Goal: Use online tool/utility: Utilize a website feature to perform a specific function

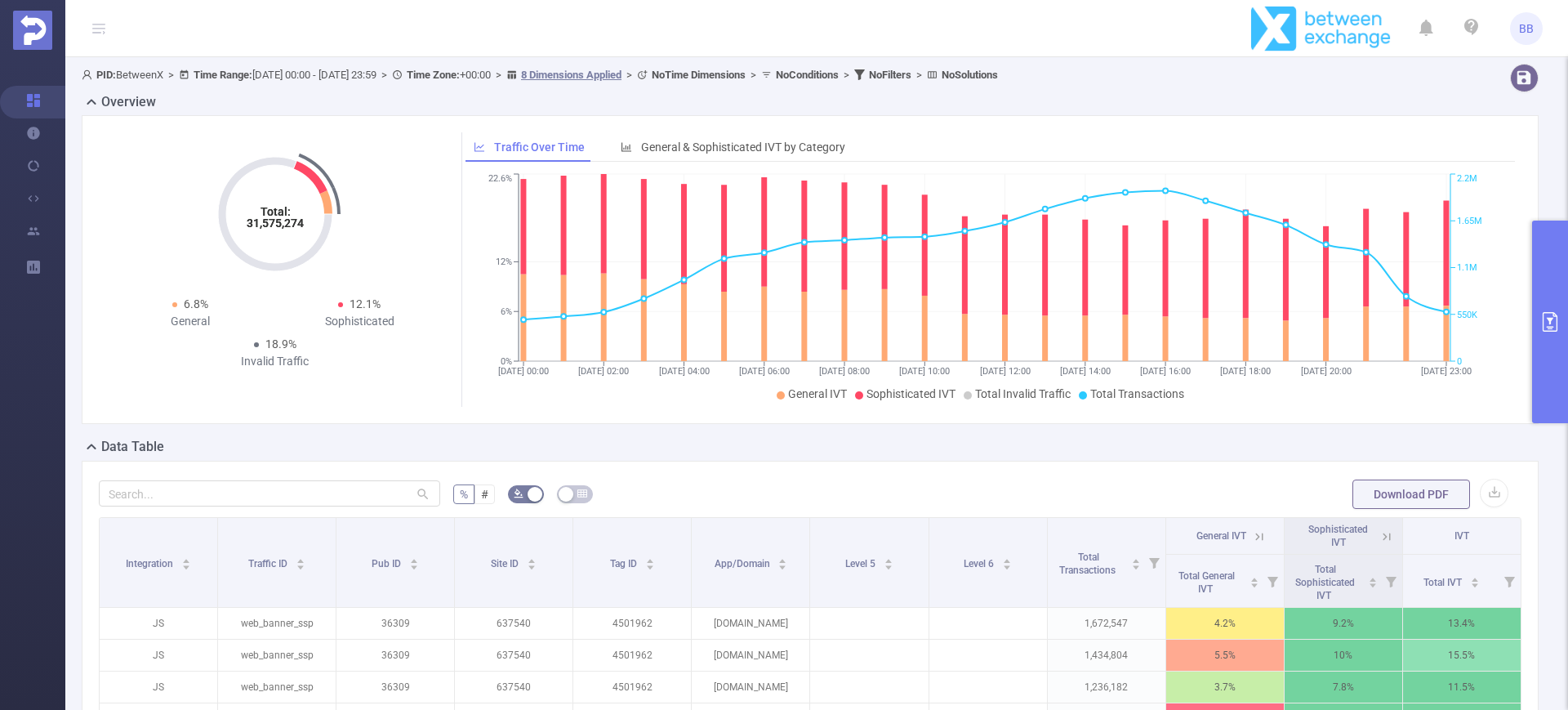
click at [1537, 282] on button "primary" at bounding box center [1550, 322] width 36 height 203
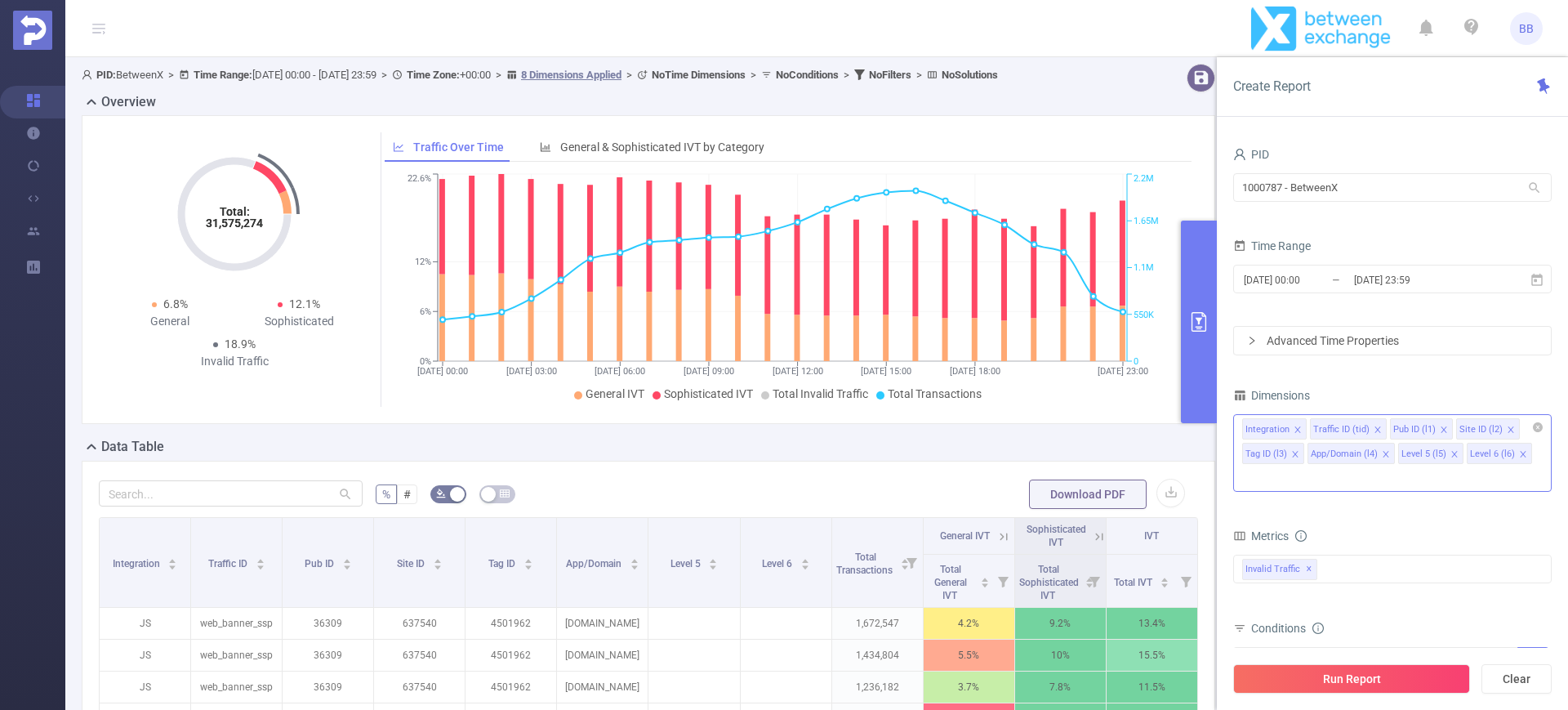
click at [1519, 450] on icon "icon: close" at bounding box center [1523, 453] width 8 height 8
click at [1452, 456] on icon "icon: close" at bounding box center [1454, 453] width 8 height 8
click at [1385, 456] on icon "icon: close" at bounding box center [1385, 453] width 8 height 8
click at [1297, 452] on icon "icon: close" at bounding box center [1295, 453] width 8 height 8
click at [1508, 427] on icon "icon: close" at bounding box center [1511, 430] width 5 height 5
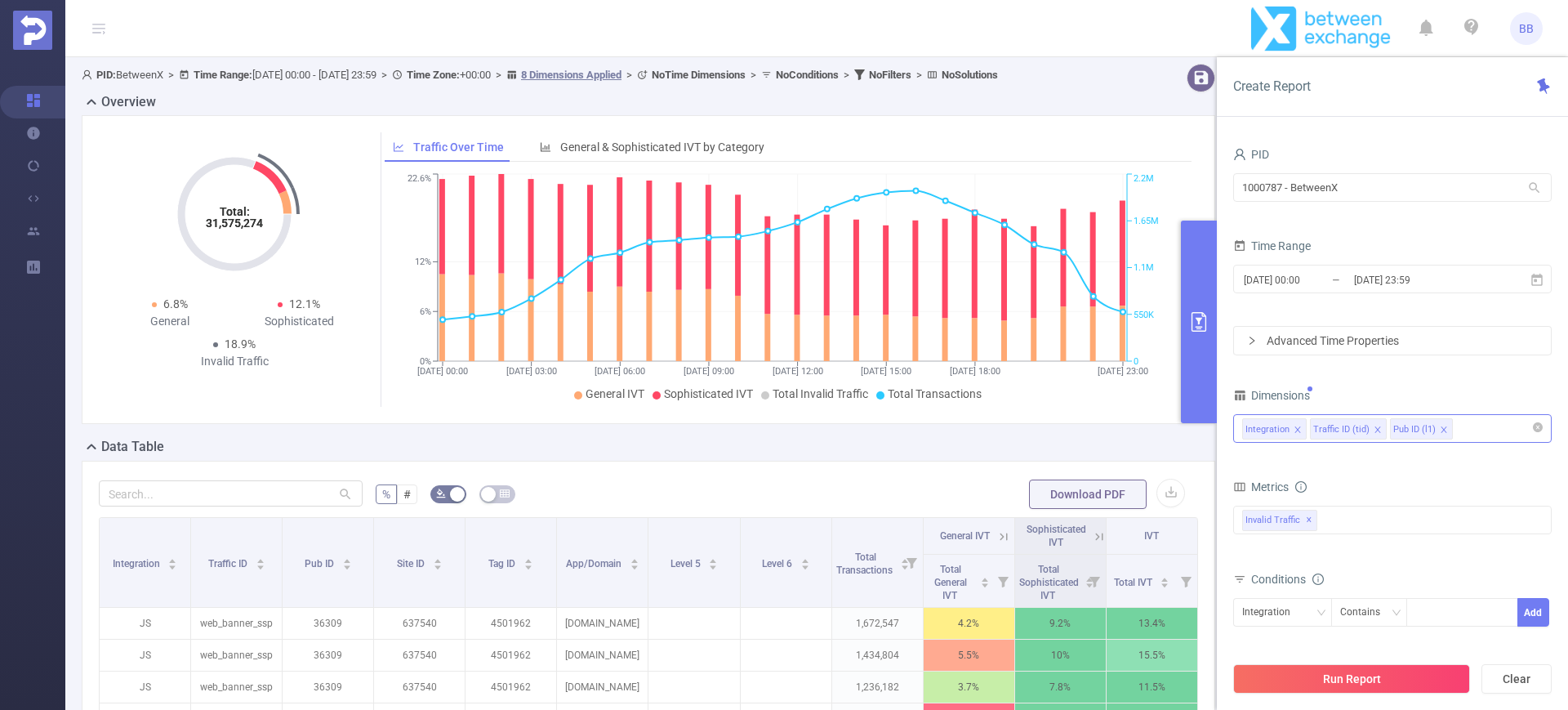
click at [1440, 429] on icon "icon: close" at bounding box center [1444, 430] width 8 height 8
click at [1485, 286] on input "[DATE] 23:59" at bounding box center [1419, 280] width 132 height 22
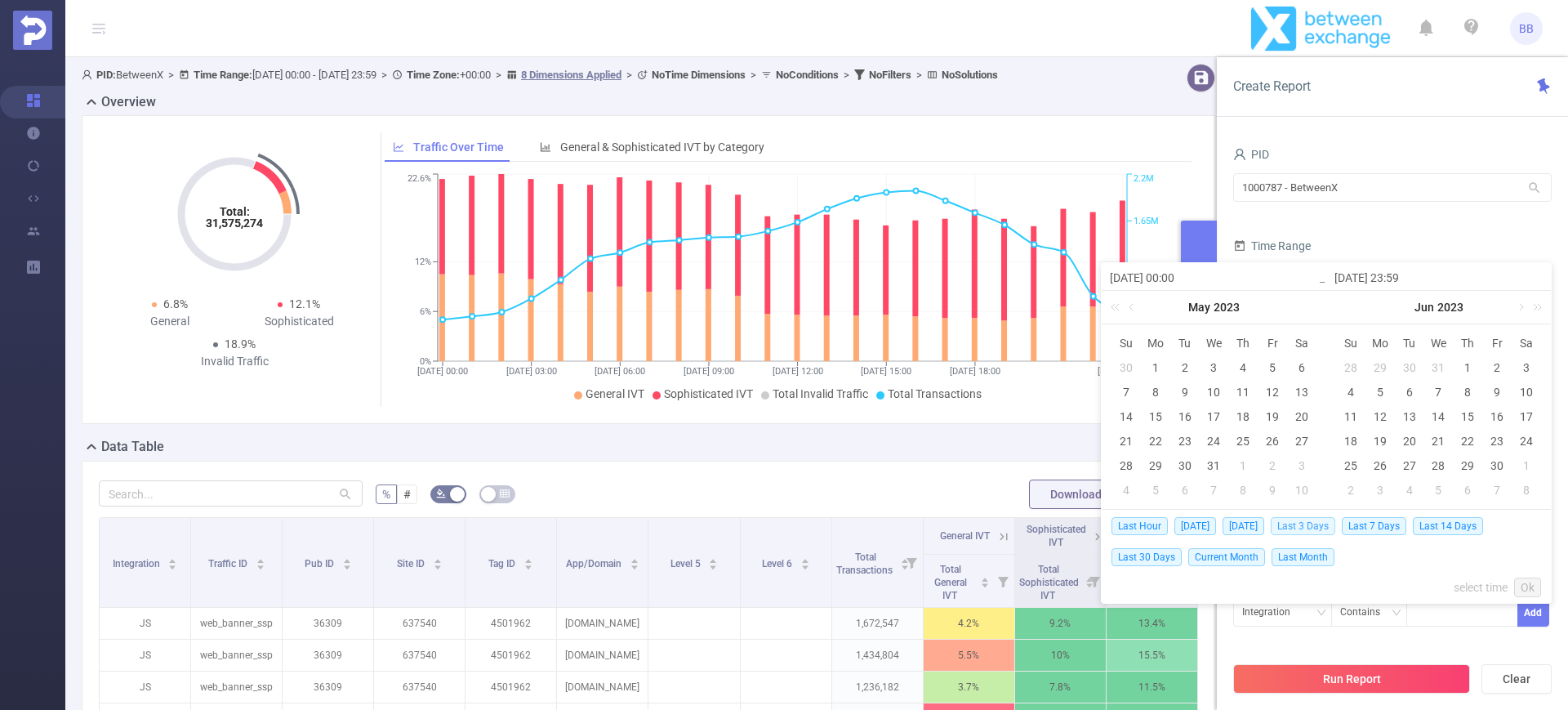
click at [1324, 520] on span "Last 3 Days" at bounding box center [1303, 526] width 64 height 18
type input "[DATE] 00:00"
type input "[DATE] 23:59"
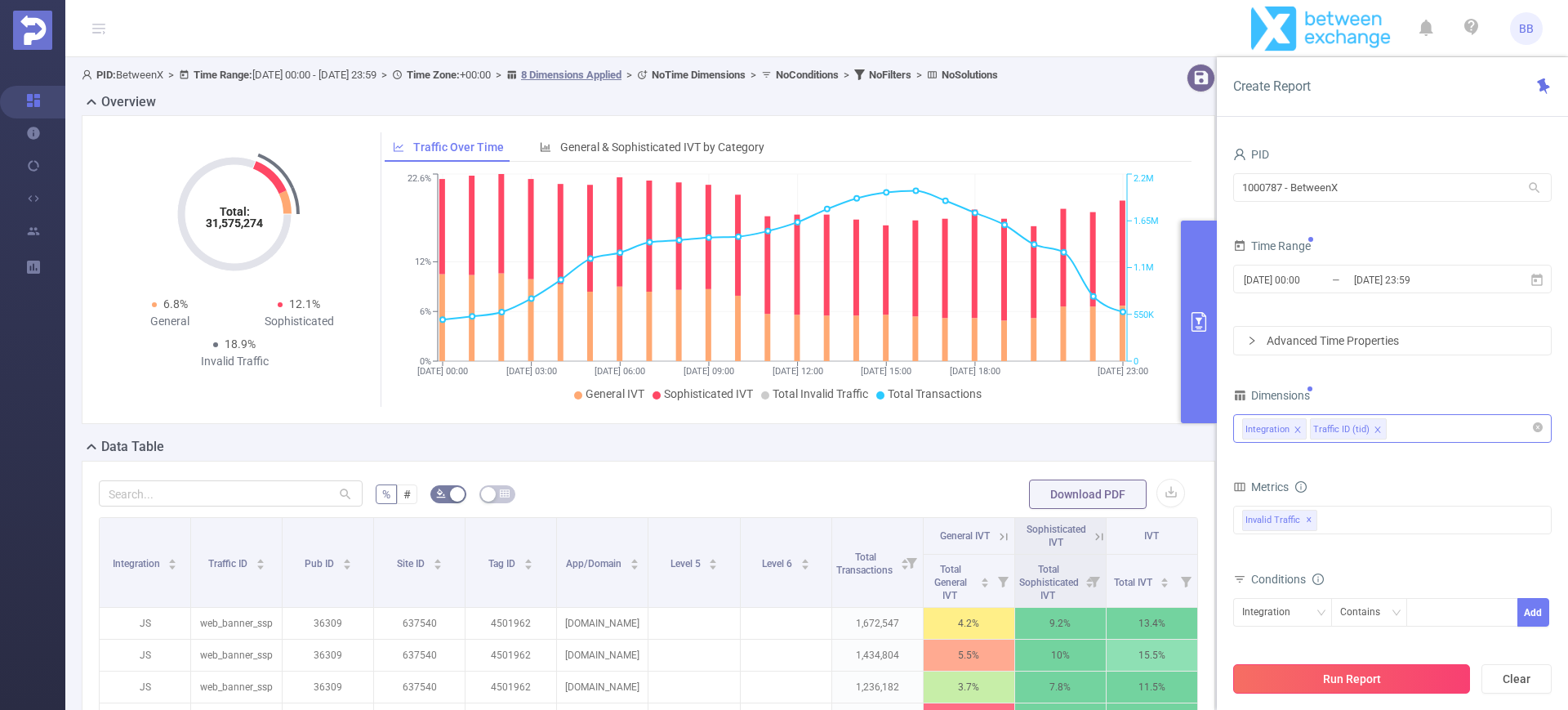
click at [1371, 676] on button "Run Report" at bounding box center [1352, 678] width 237 height 29
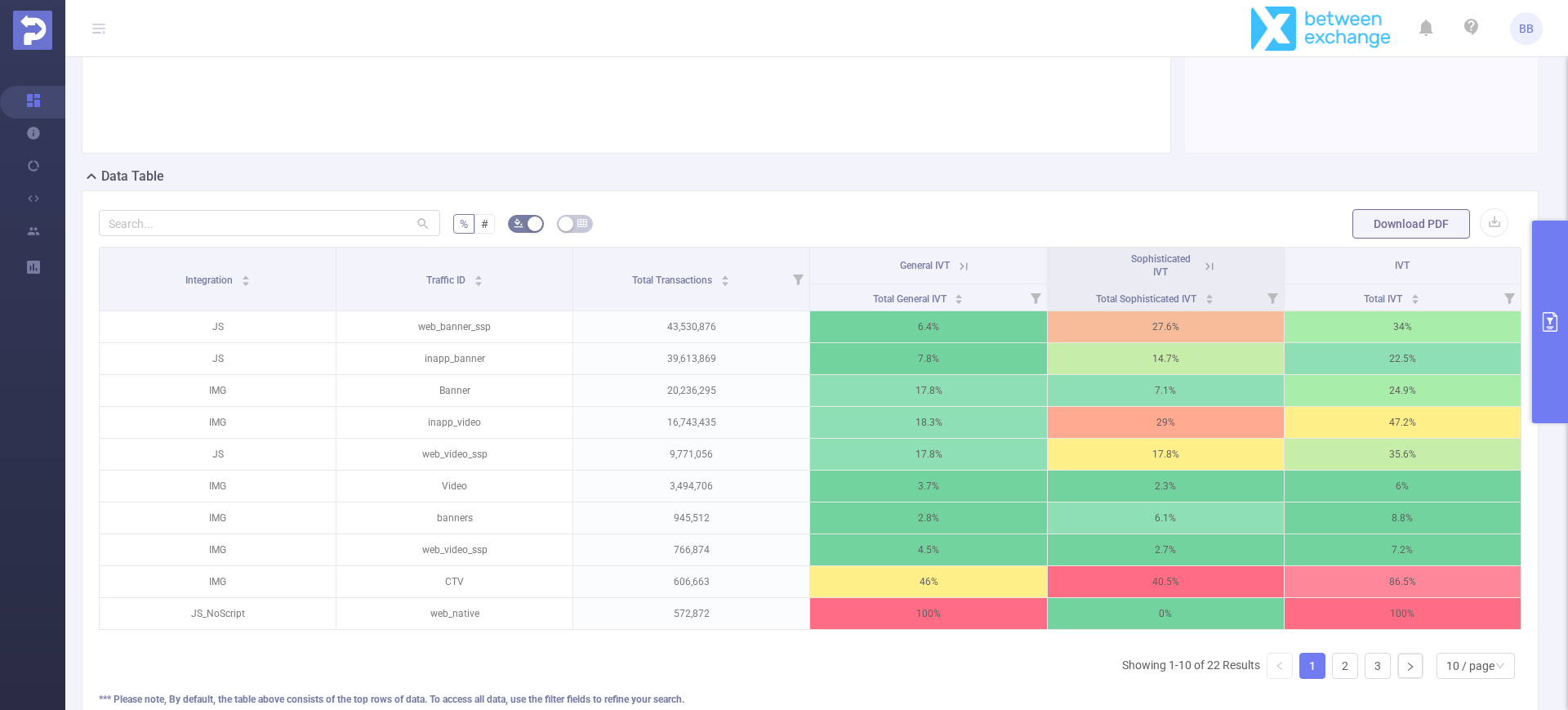
scroll to position [306, 0]
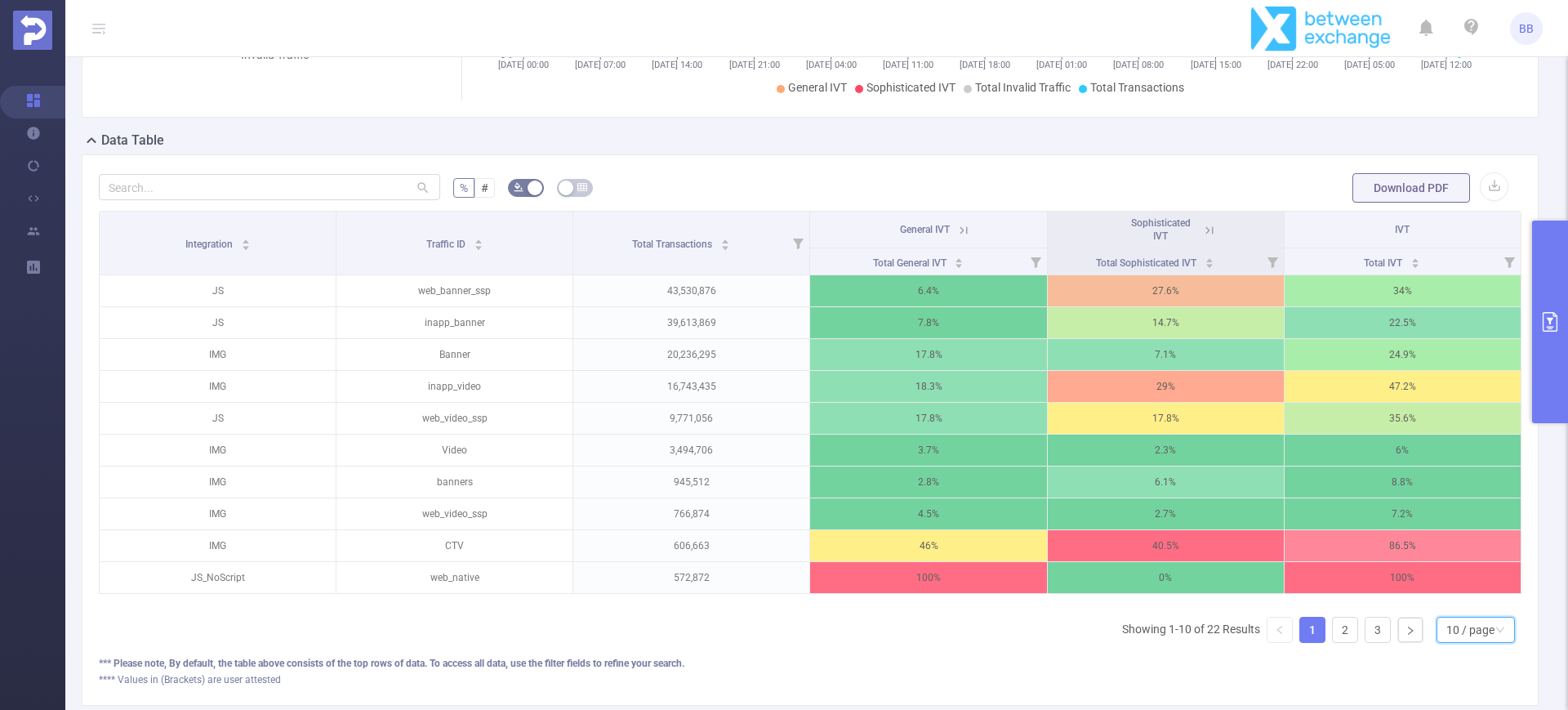
click at [1460, 642] on div "10 / page" at bounding box center [1470, 630] width 49 height 25
click at [1452, 615] on li "50 / page" at bounding box center [1460, 617] width 78 height 26
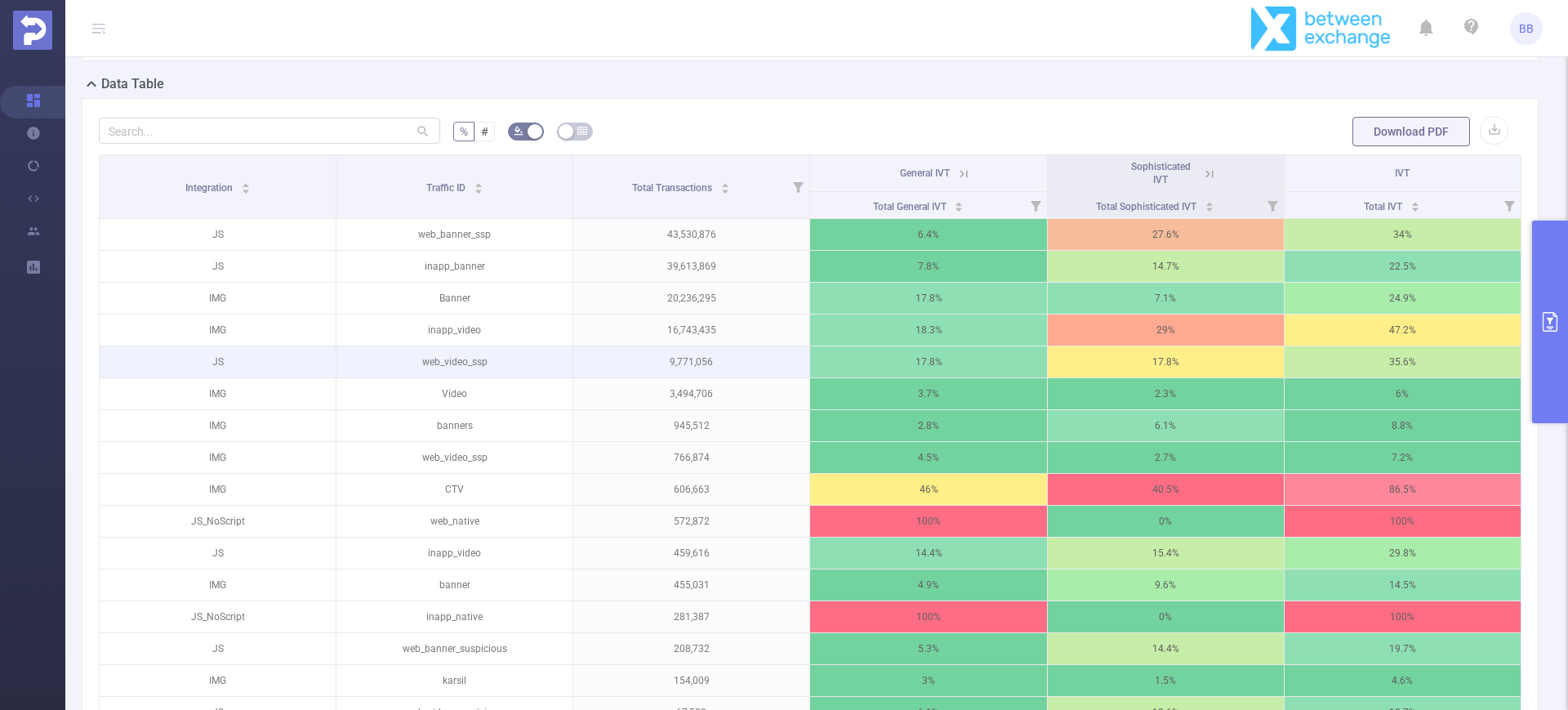
scroll to position [408, 0]
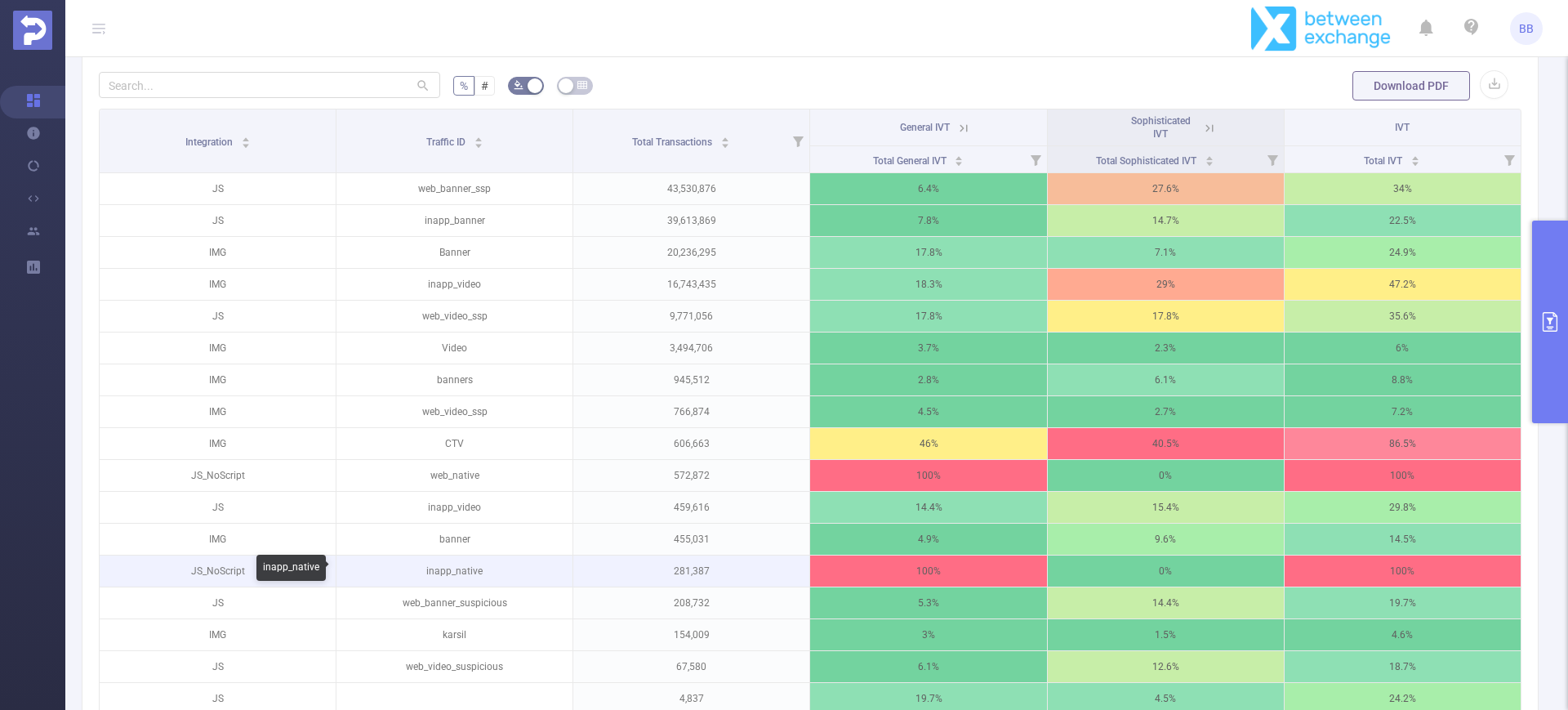
click at [467, 564] on p "inapp_native" at bounding box center [455, 571] width 236 height 31
click at [465, 577] on p "inapp_native" at bounding box center [455, 571] width 236 height 31
drag, startPoint x: 453, startPoint y: 571, endPoint x: 483, endPoint y: 574, distance: 30.1
click at [483, 574] on p "inapp_native" at bounding box center [455, 571] width 236 height 31
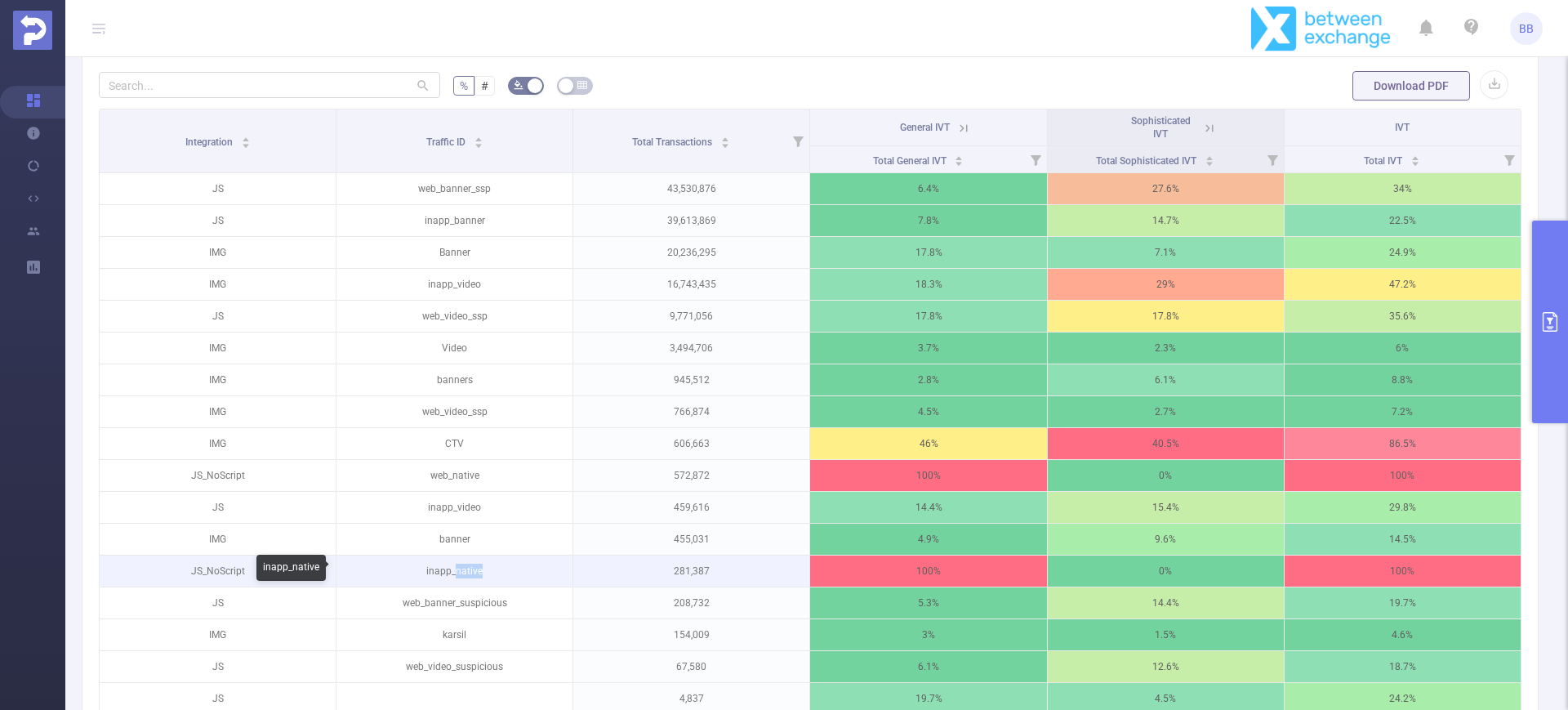
copy p "native"
click at [1537, 295] on button "primary" at bounding box center [1550, 322] width 36 height 203
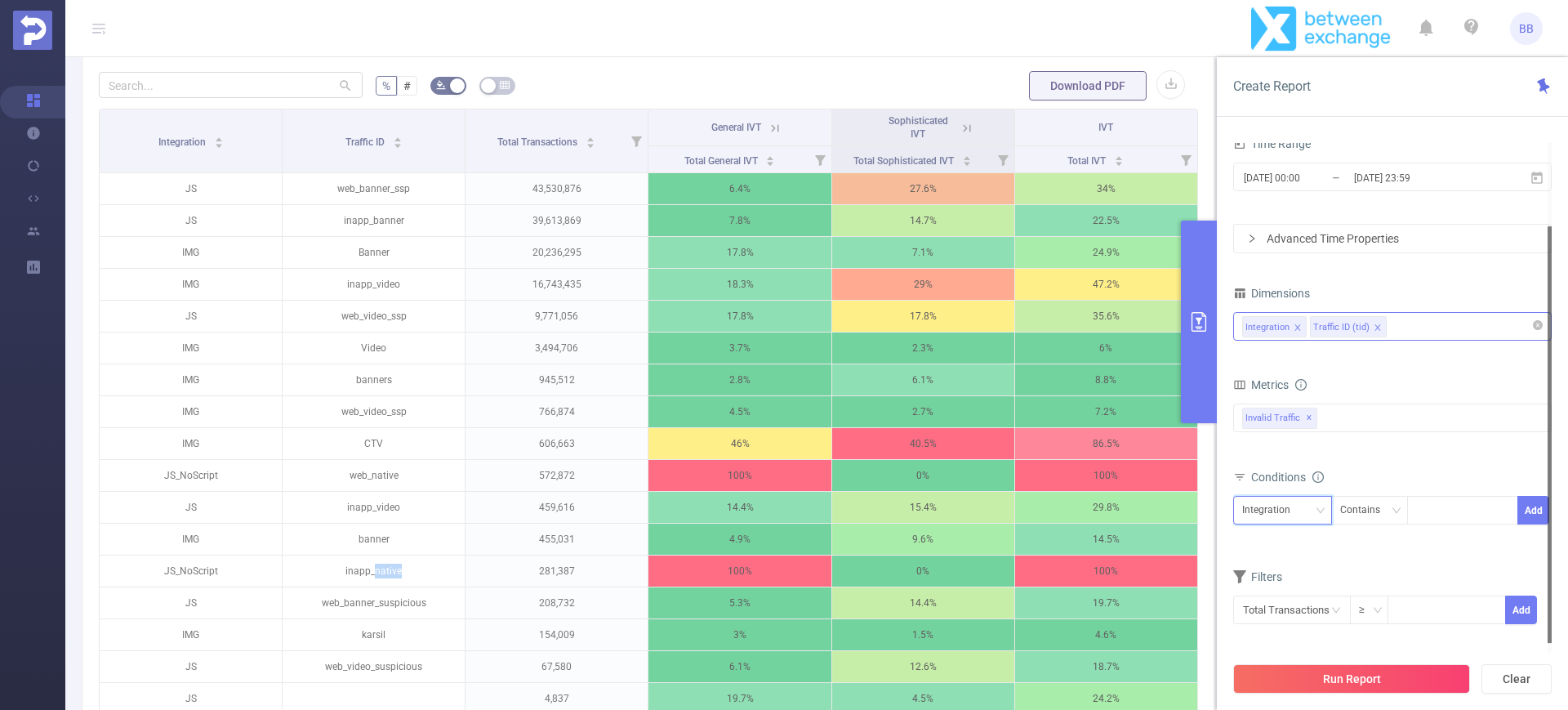
click at [1279, 504] on div "Integration" at bounding box center [1273, 510] width 60 height 27
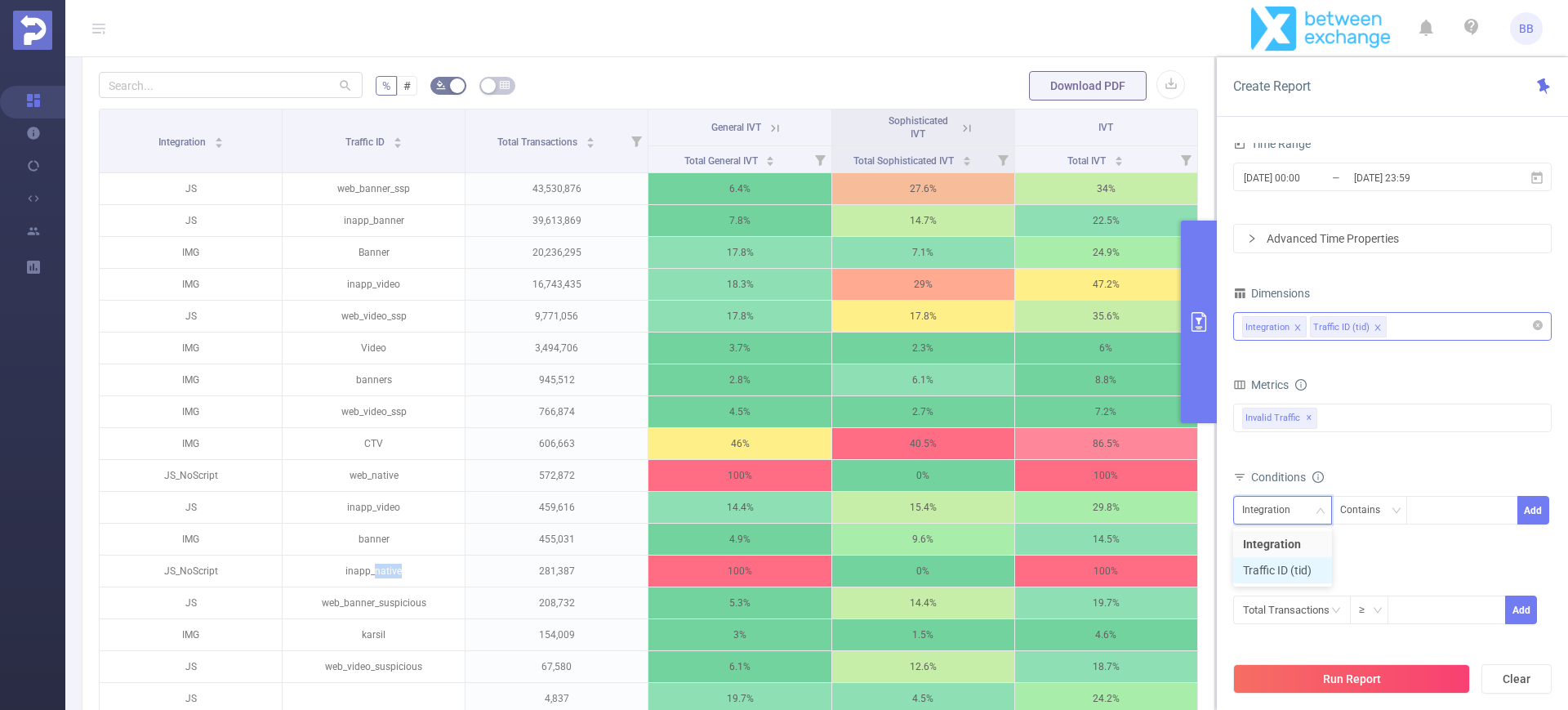
drag, startPoint x: 1282, startPoint y: 571, endPoint x: 1352, endPoint y: 531, distance: 80.6
click at [1283, 571] on li "Traffic ID (tid)" at bounding box center [1283, 571] width 99 height 26
click at [1437, 510] on div at bounding box center [1462, 510] width 94 height 27
paste input "native"
type input "native"
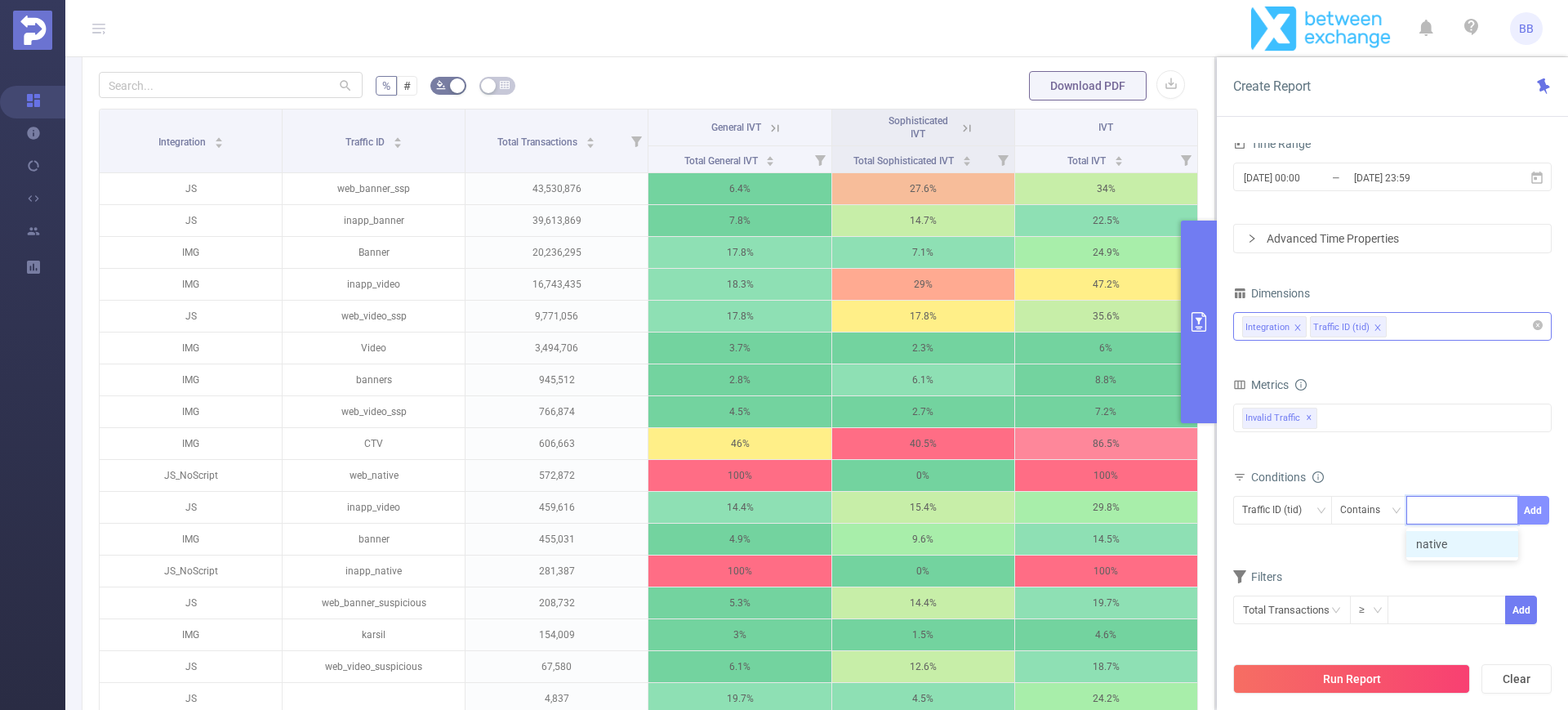
click at [1541, 510] on button "Add" at bounding box center [1534, 510] width 32 height 28
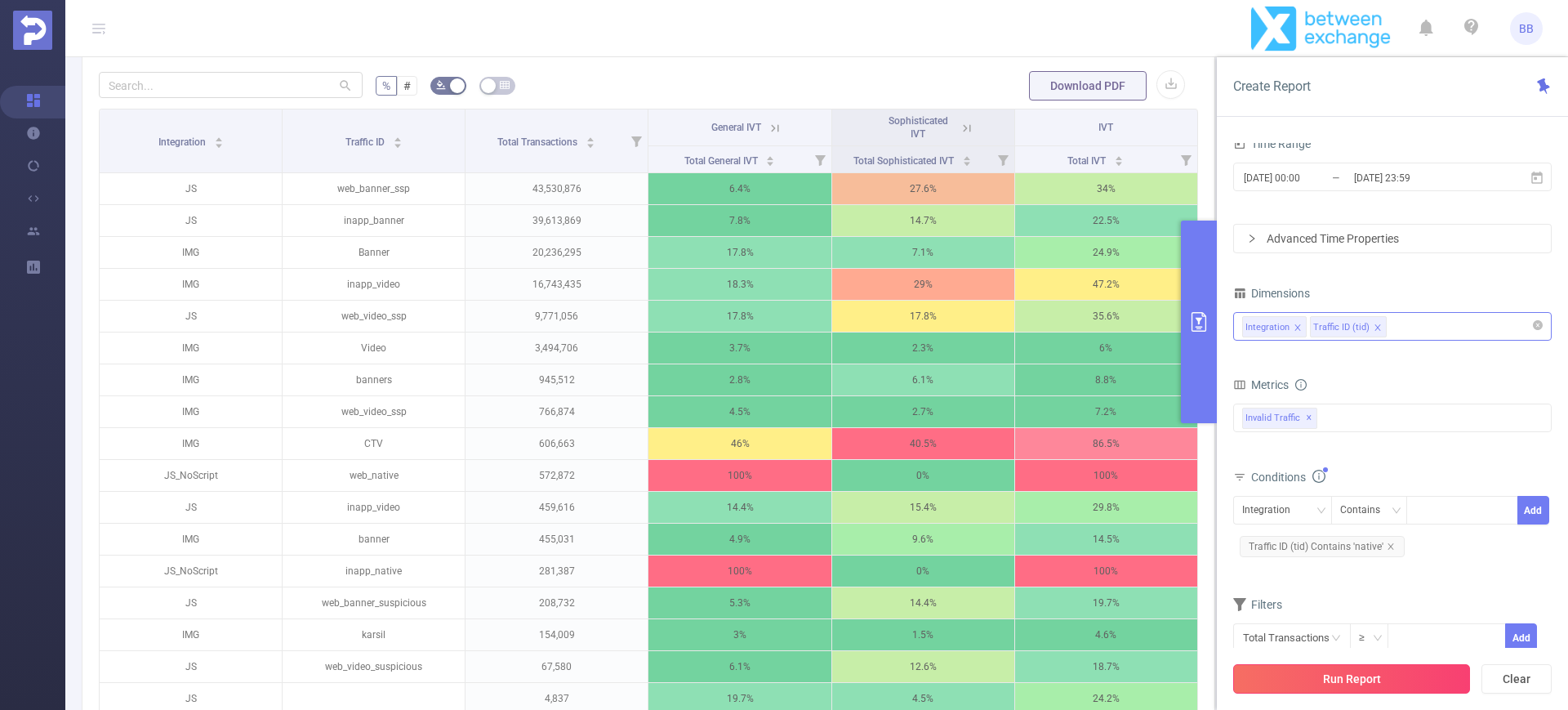
click at [1364, 678] on button "Run Report" at bounding box center [1352, 678] width 237 height 29
